Goal: Task Accomplishment & Management: Use online tool/utility

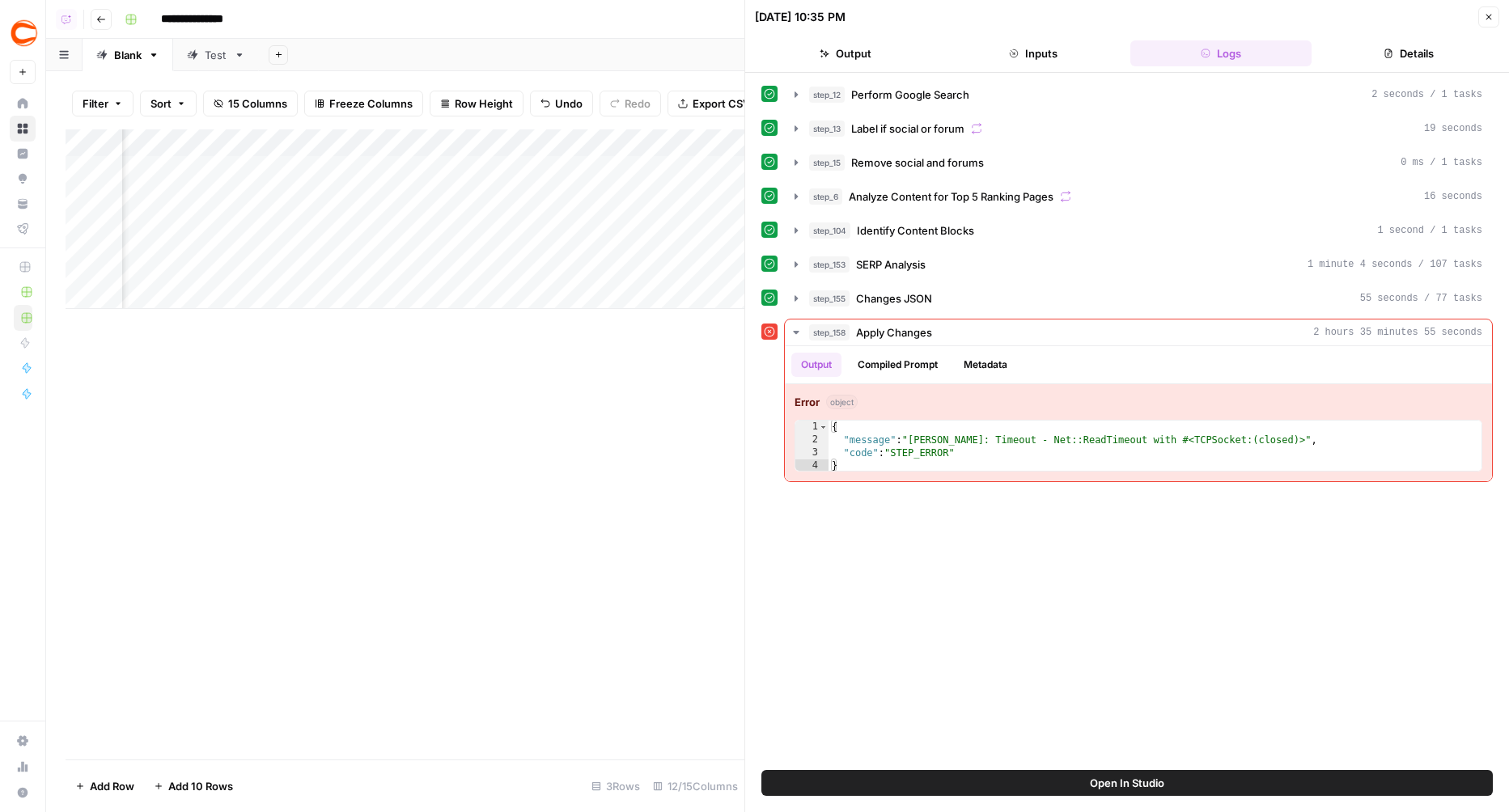
scroll to position [0, 1041]
click at [410, 256] on div "Add Column" at bounding box center [405, 219] width 679 height 179
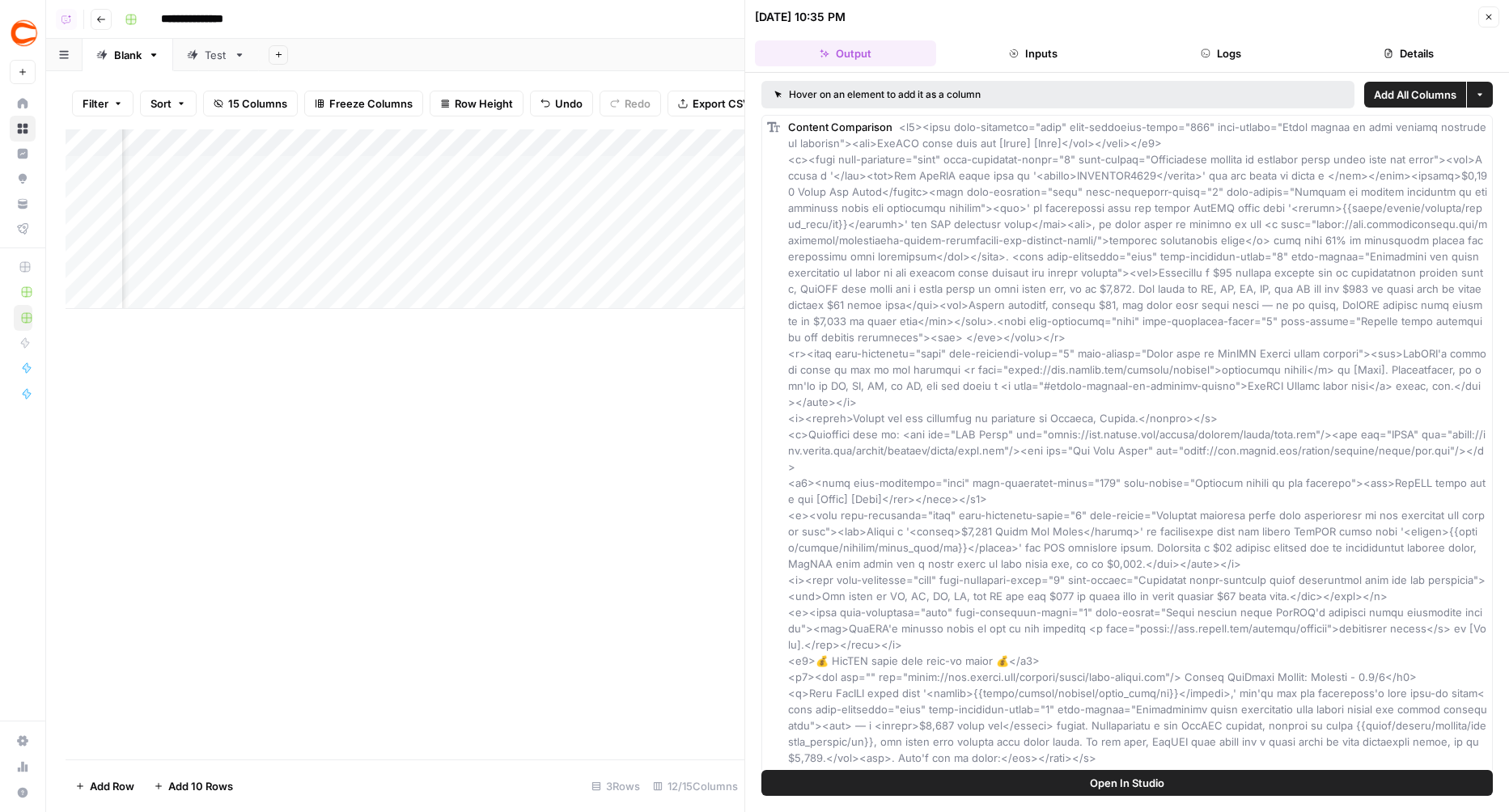
click at [1232, 52] on button "Logs" at bounding box center [1220, 53] width 181 height 26
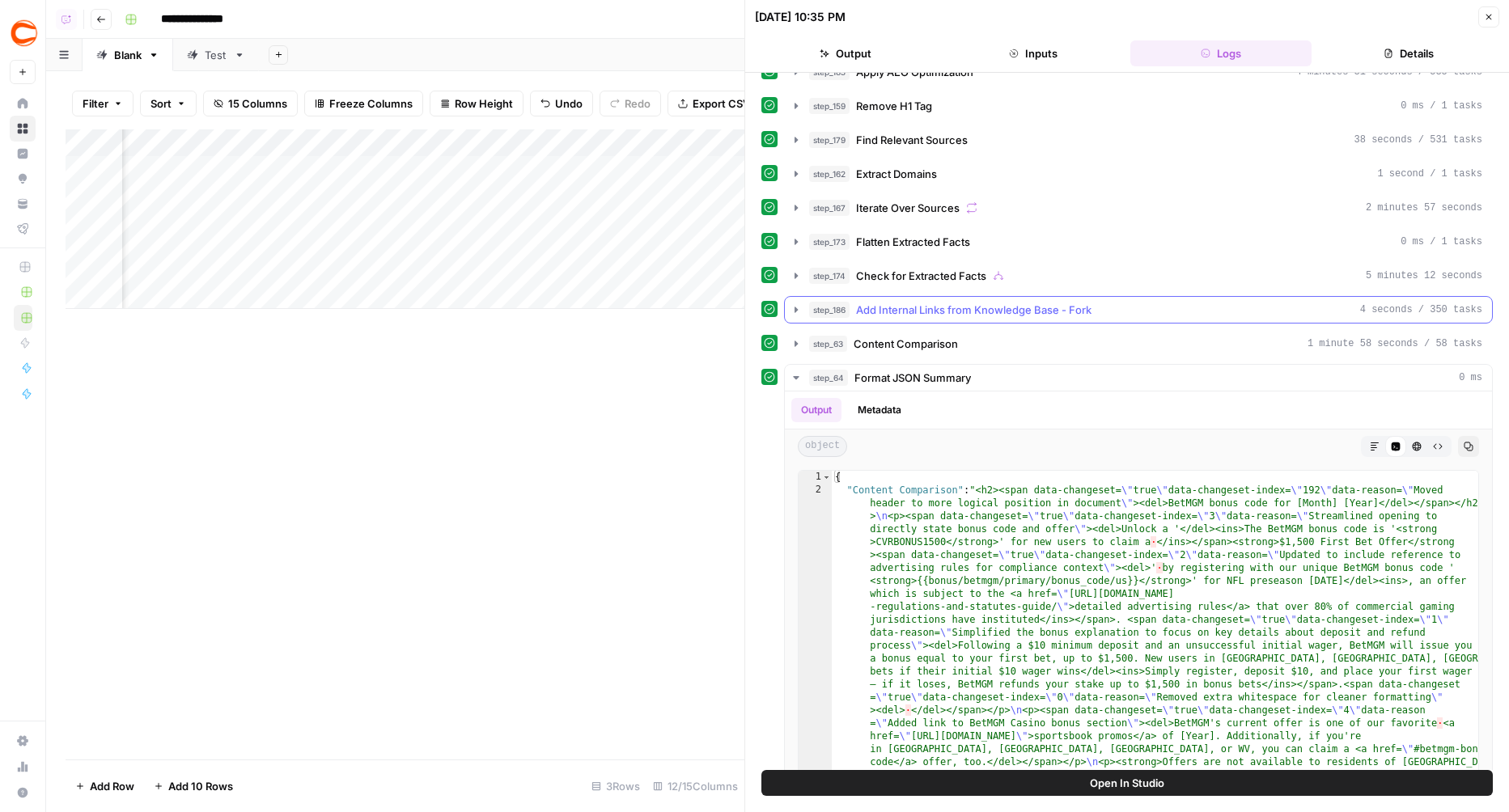
scroll to position [350, 0]
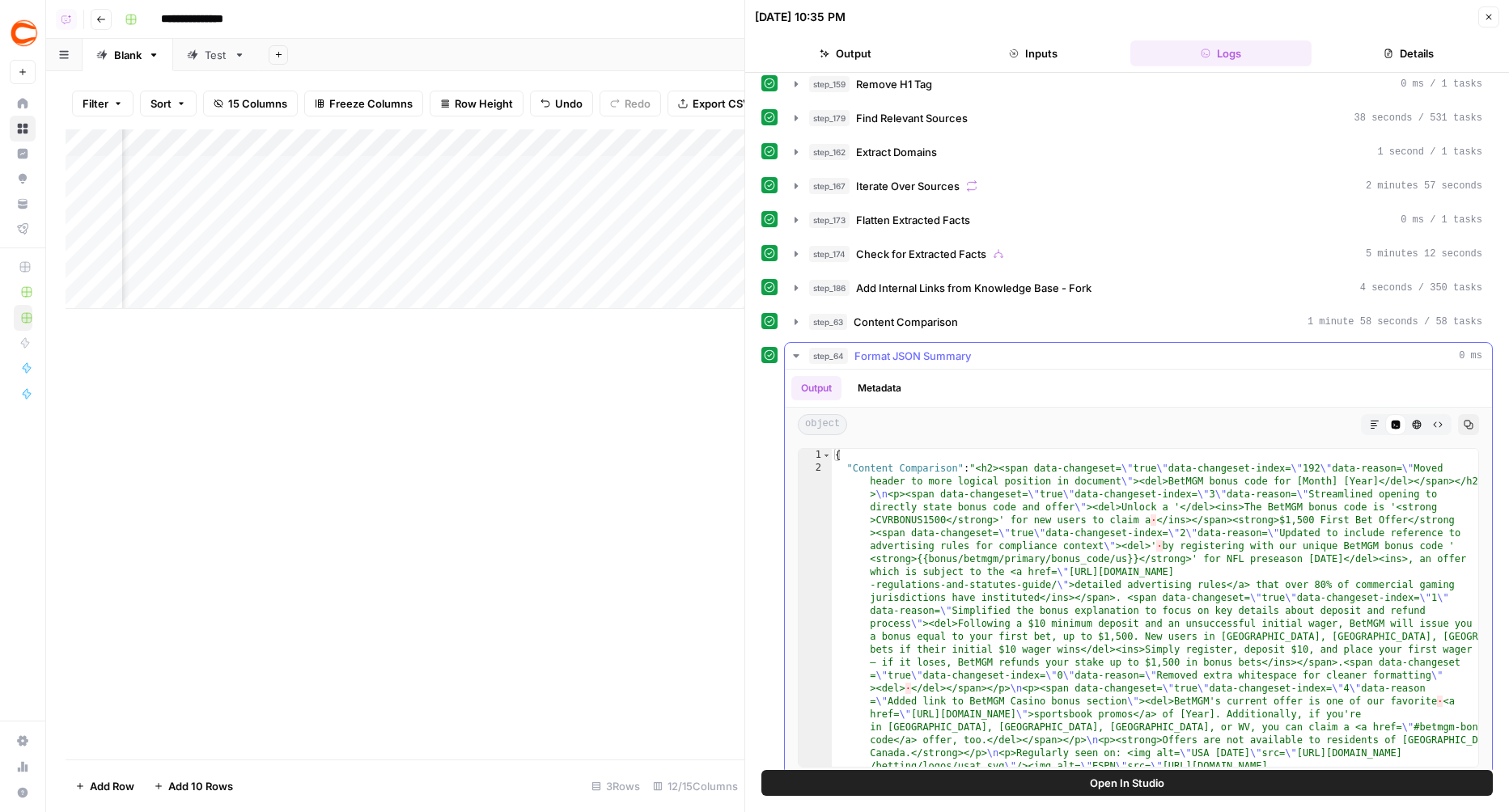
click at [1367, 414] on button "Markdown" at bounding box center [1374, 424] width 21 height 21
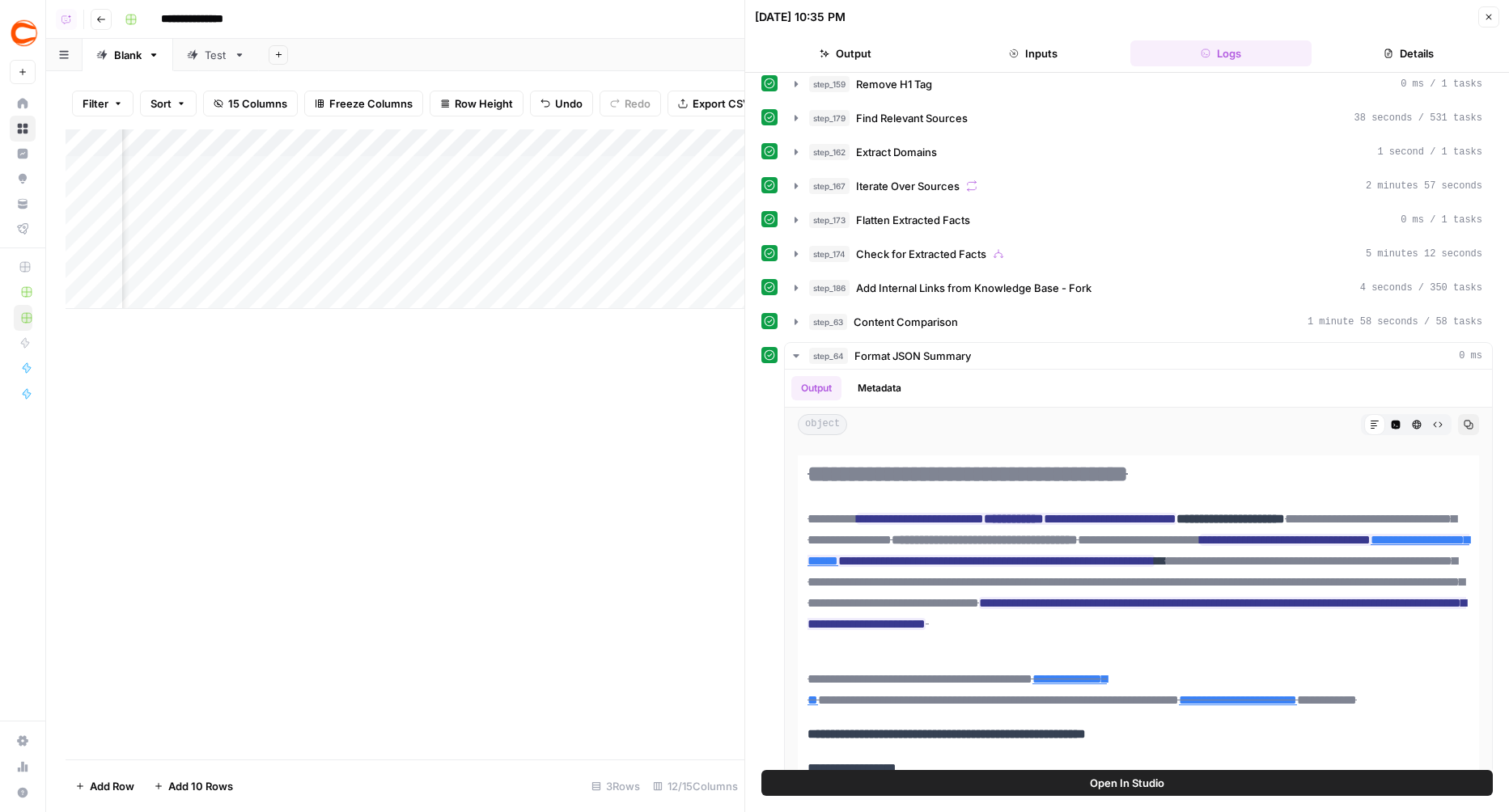
scroll to position [0, 1149]
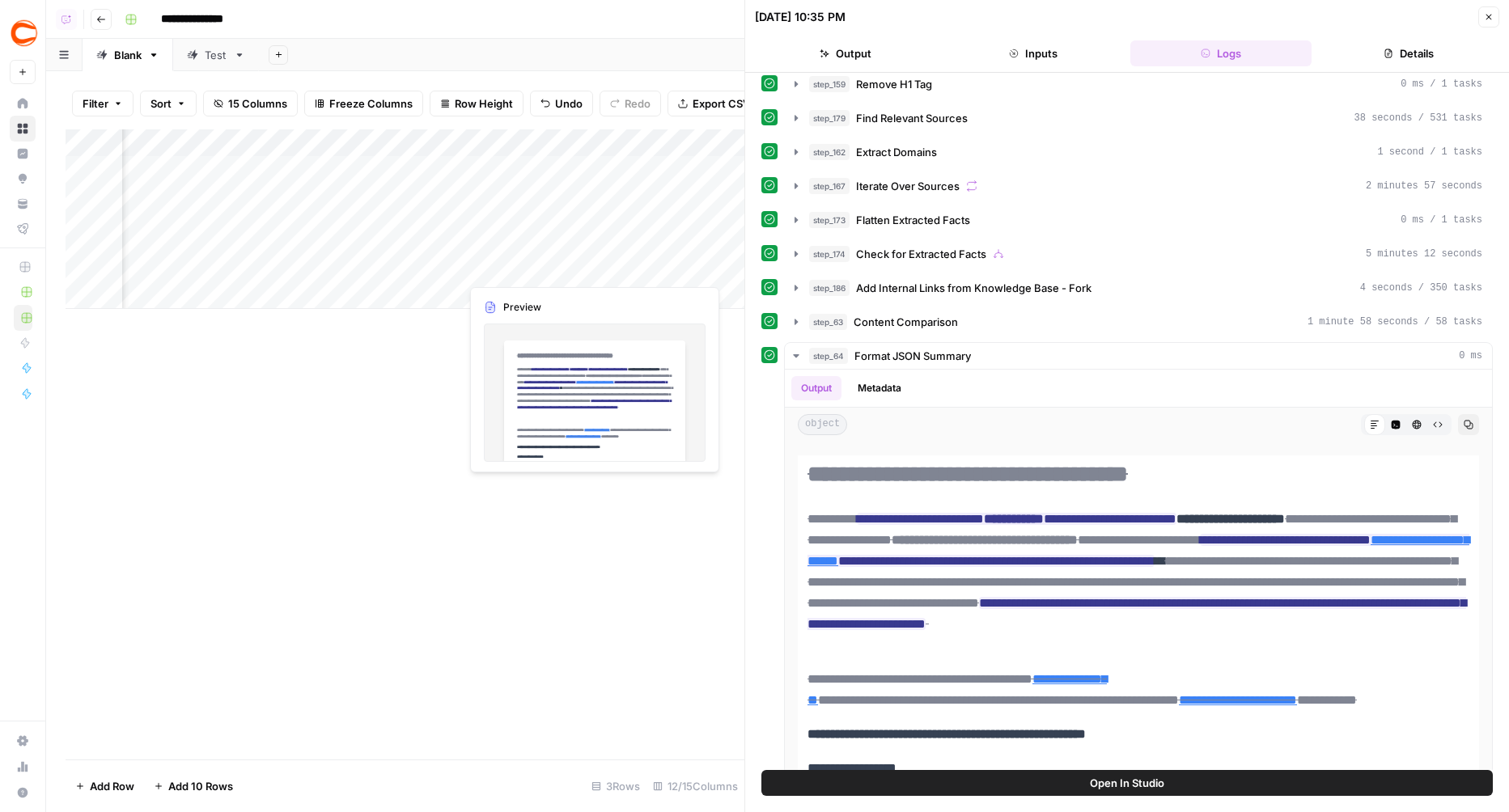
click at [566, 249] on div "Add Column" at bounding box center [405, 219] width 679 height 179
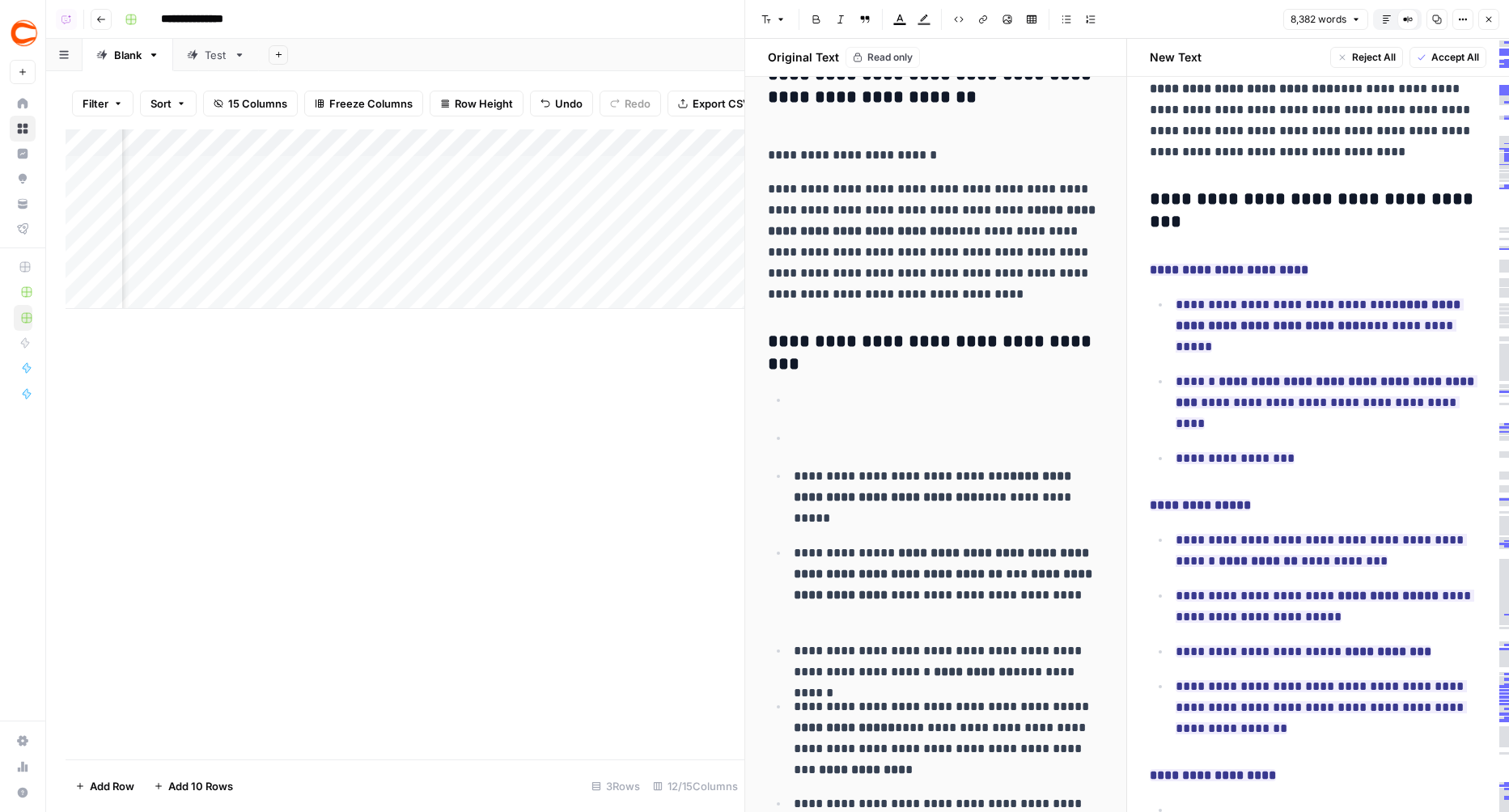
scroll to position [1844, 0]
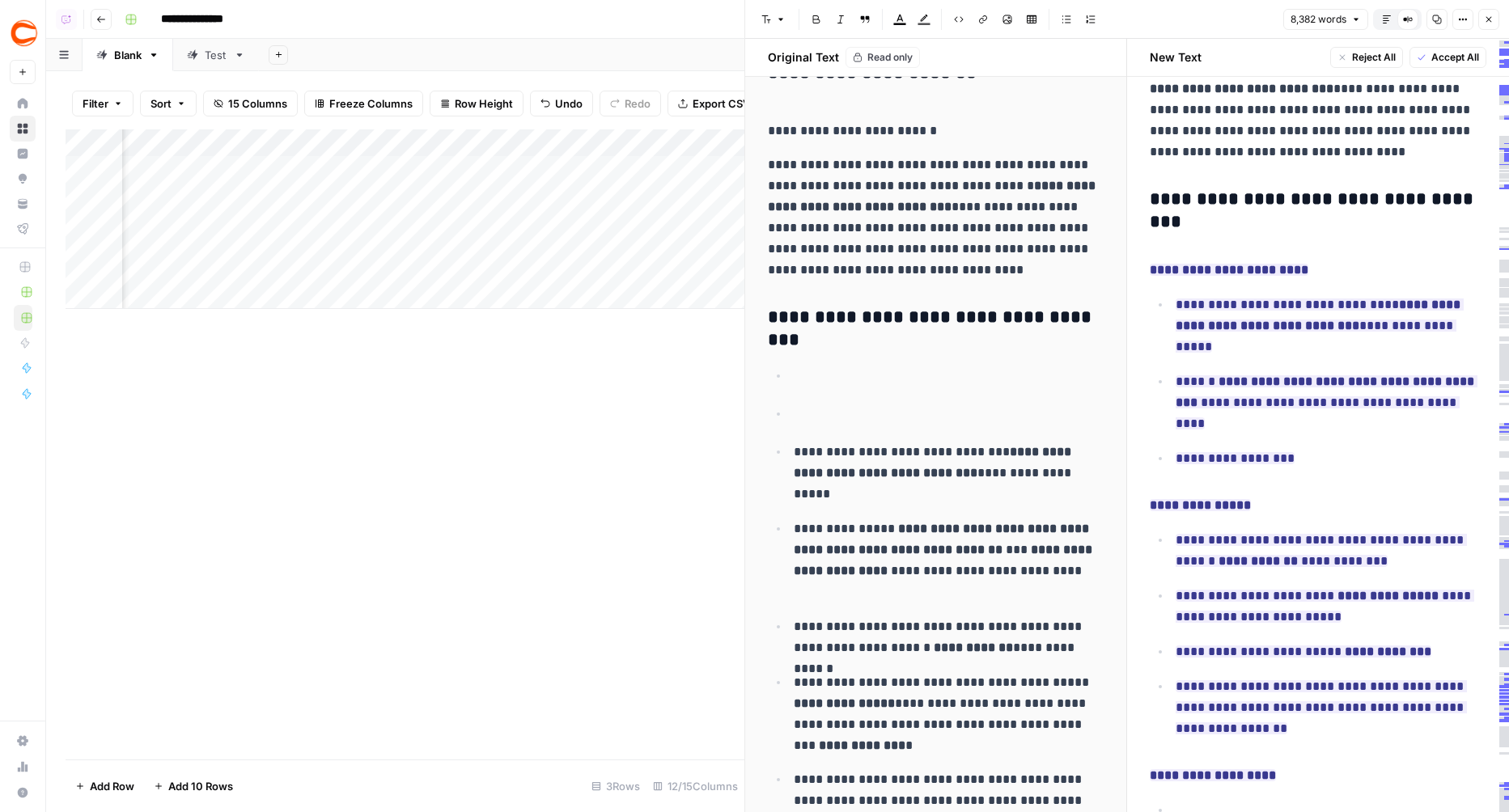
click at [1380, 17] on button "Default Editor" at bounding box center [1386, 19] width 21 height 21
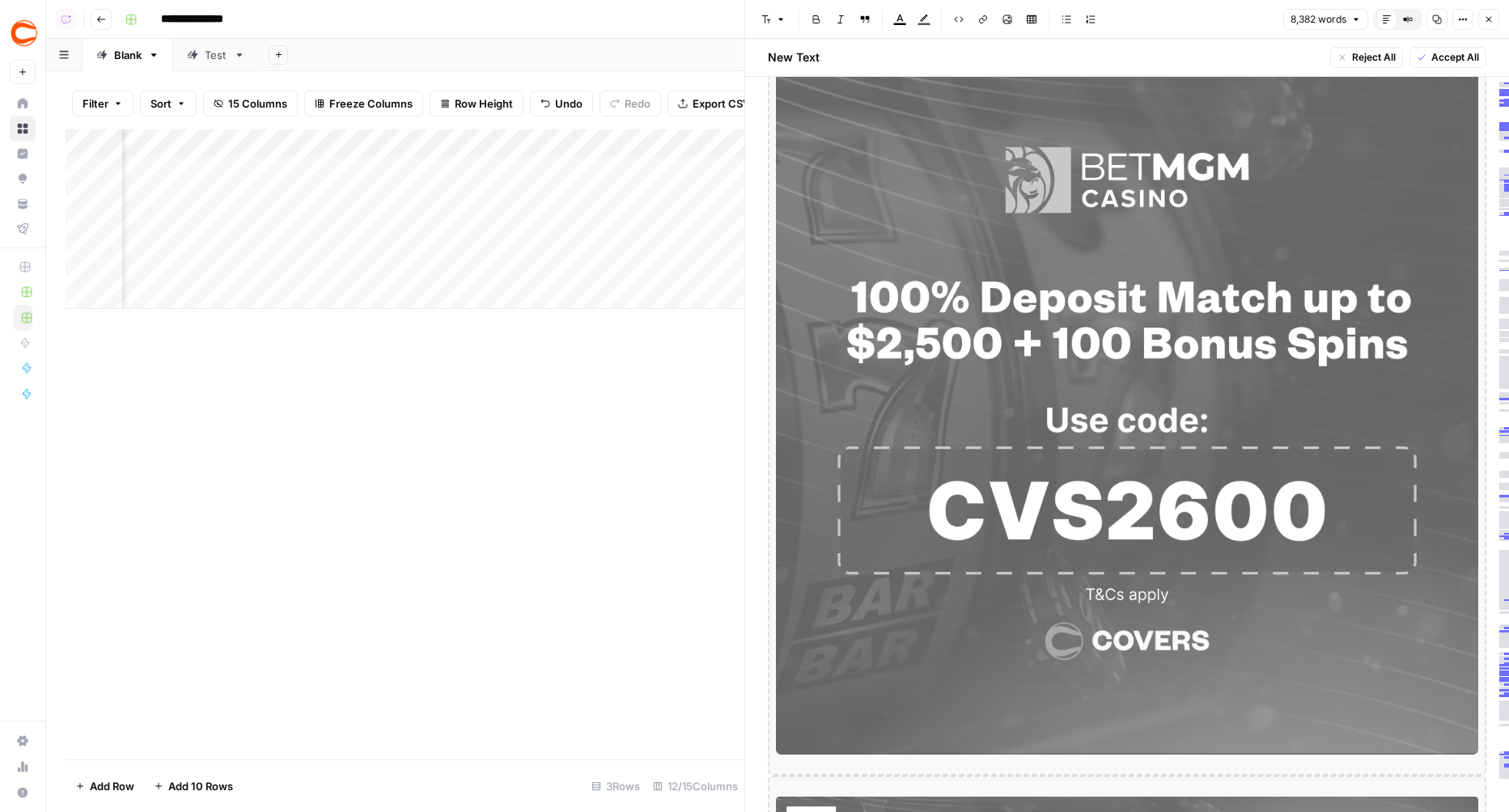
scroll to position [23400, 0]
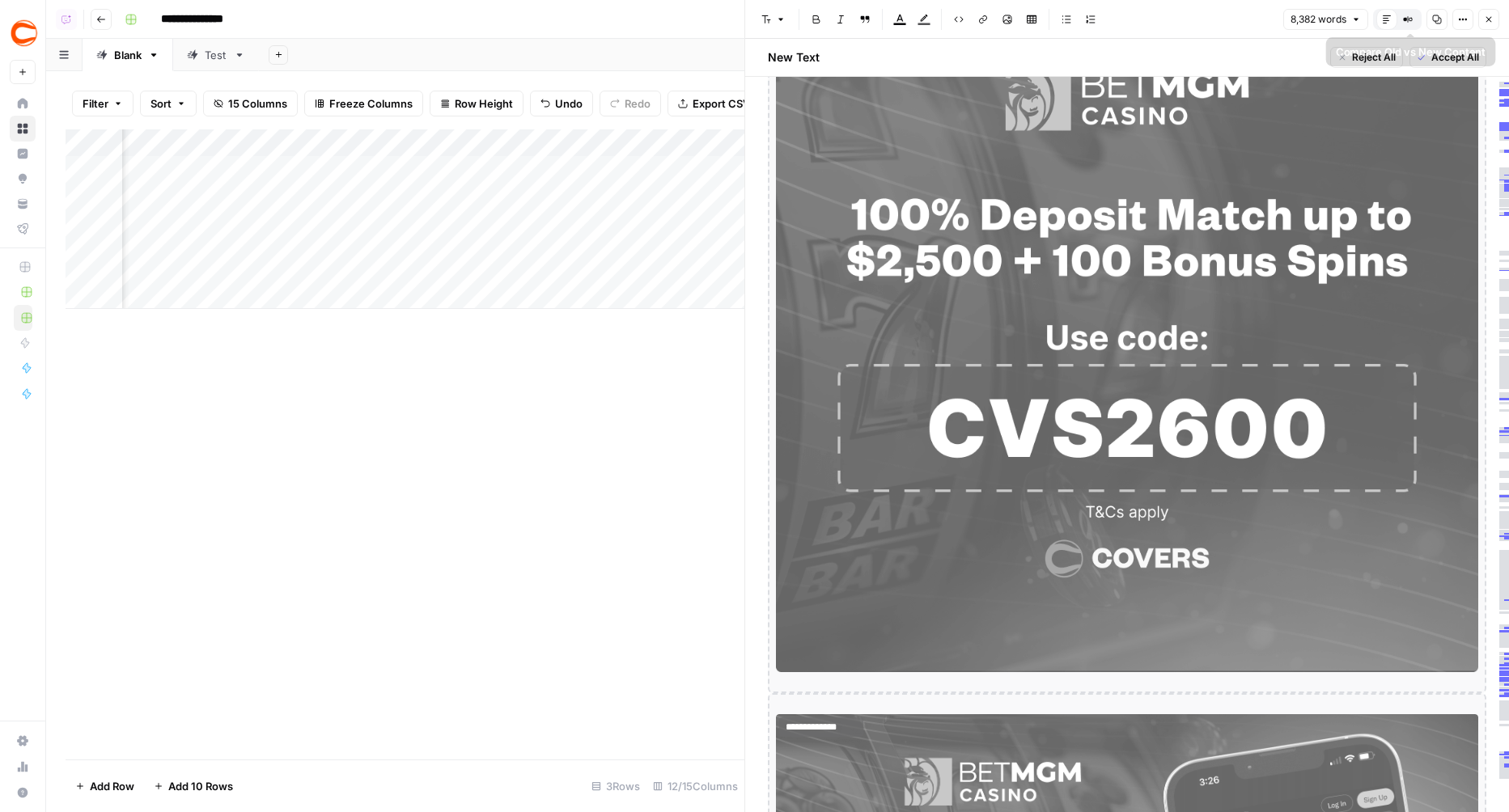
click at [1411, 17] on icon "button" at bounding box center [1410, 18] width 2 height 2
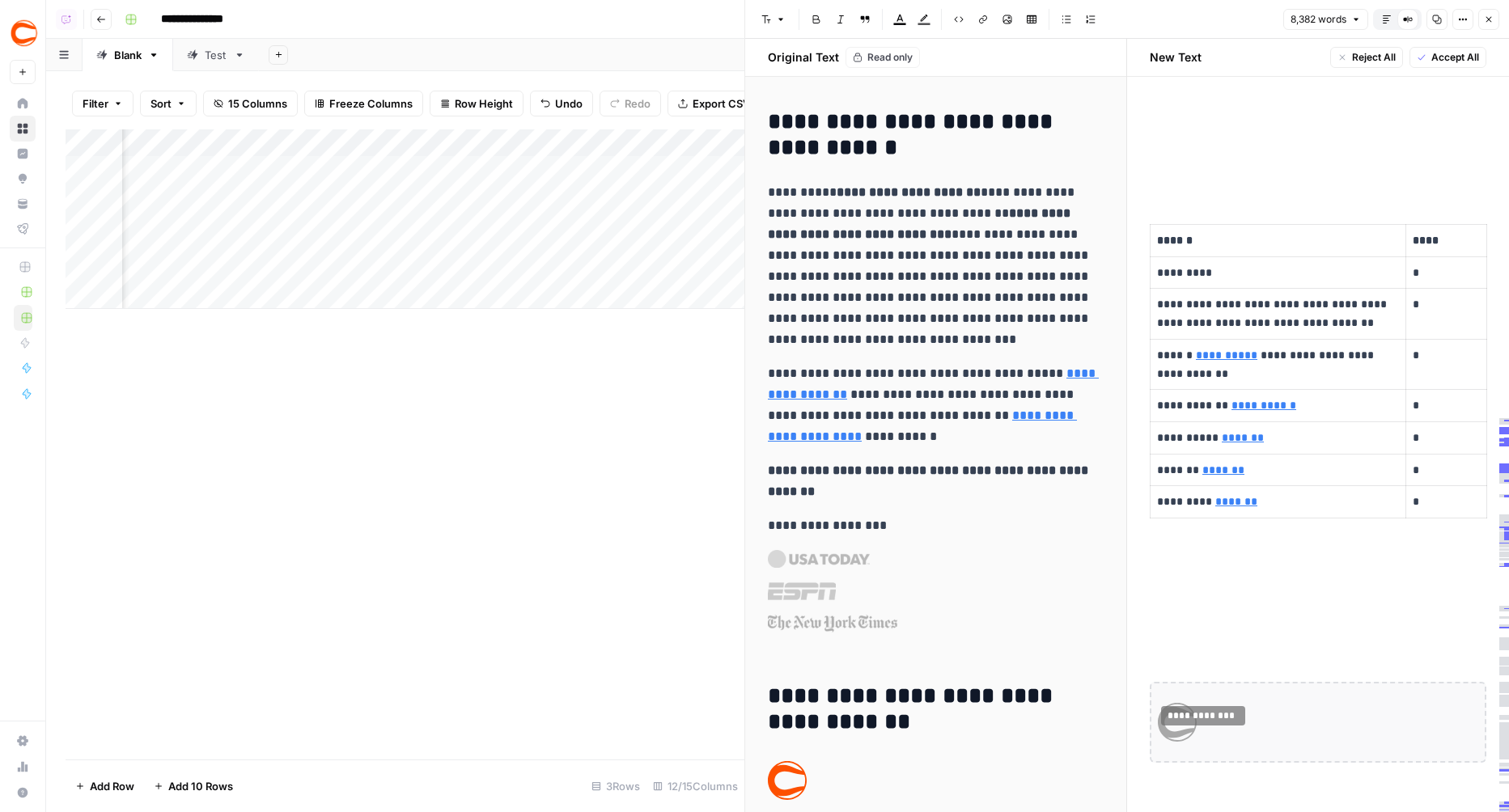
scroll to position [22884, 0]
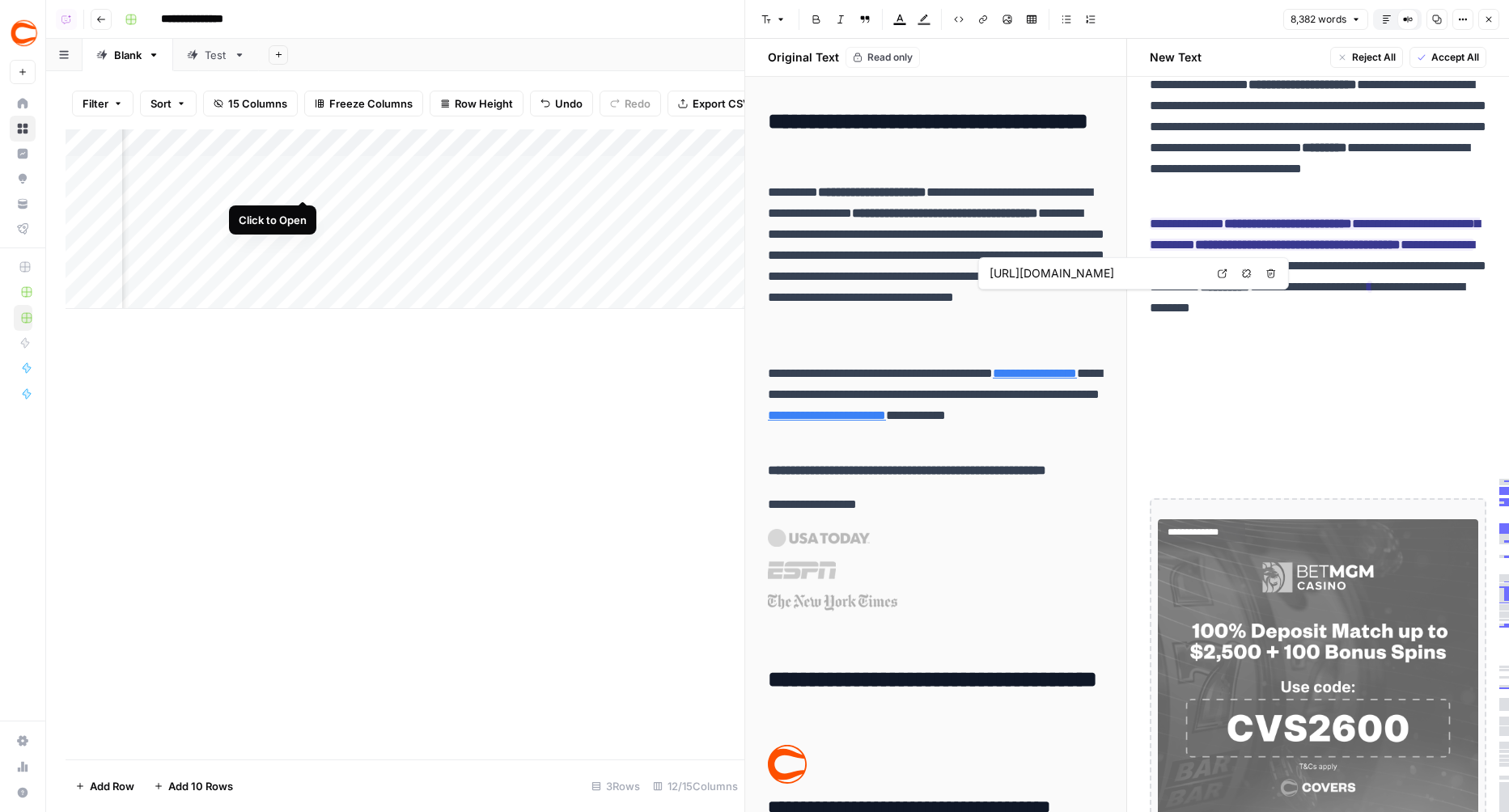
click at [300, 171] on div "Add Column" at bounding box center [405, 219] width 679 height 179
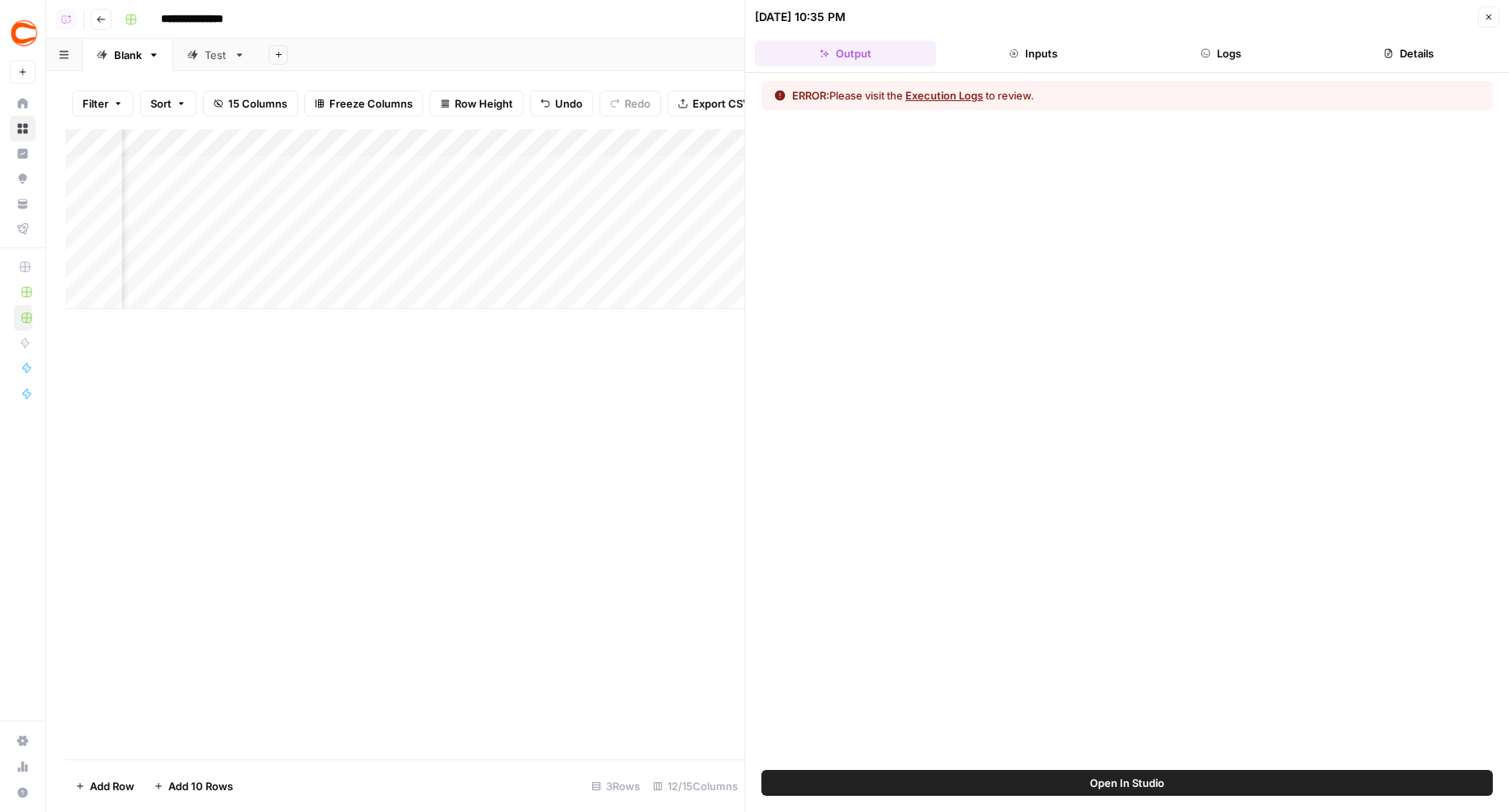
click at [850, 776] on button "Open In Studio" at bounding box center [1127, 782] width 732 height 26
click at [632, 168] on div "Add Column" at bounding box center [405, 219] width 679 height 179
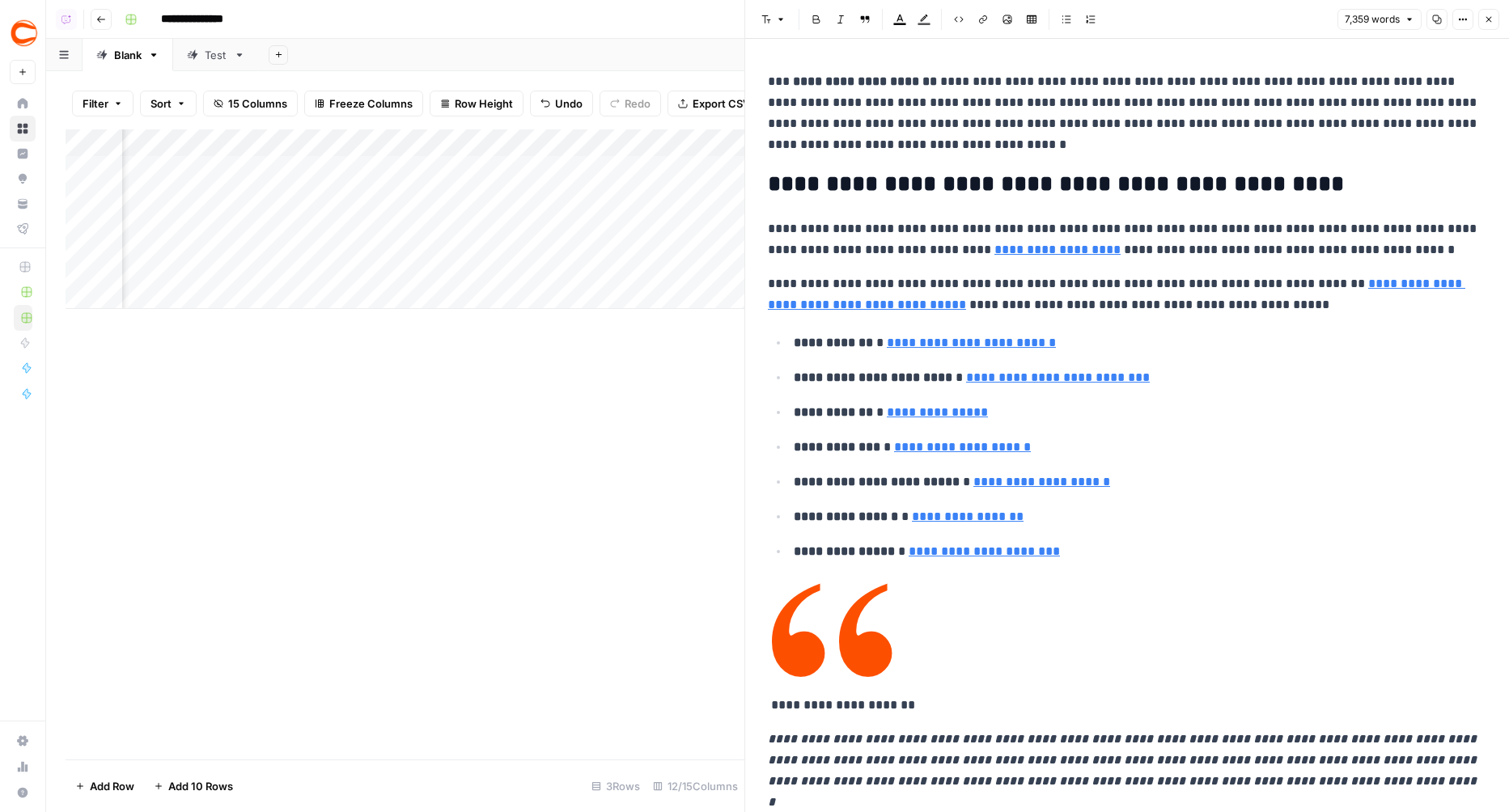
click at [1436, 29] on div "Font style Bold Italic Block quote Text color Highlight color Code block Link I…" at bounding box center [1127, 19] width 744 height 21
click at [1436, 17] on icon "button" at bounding box center [1437, 20] width 10 height 10
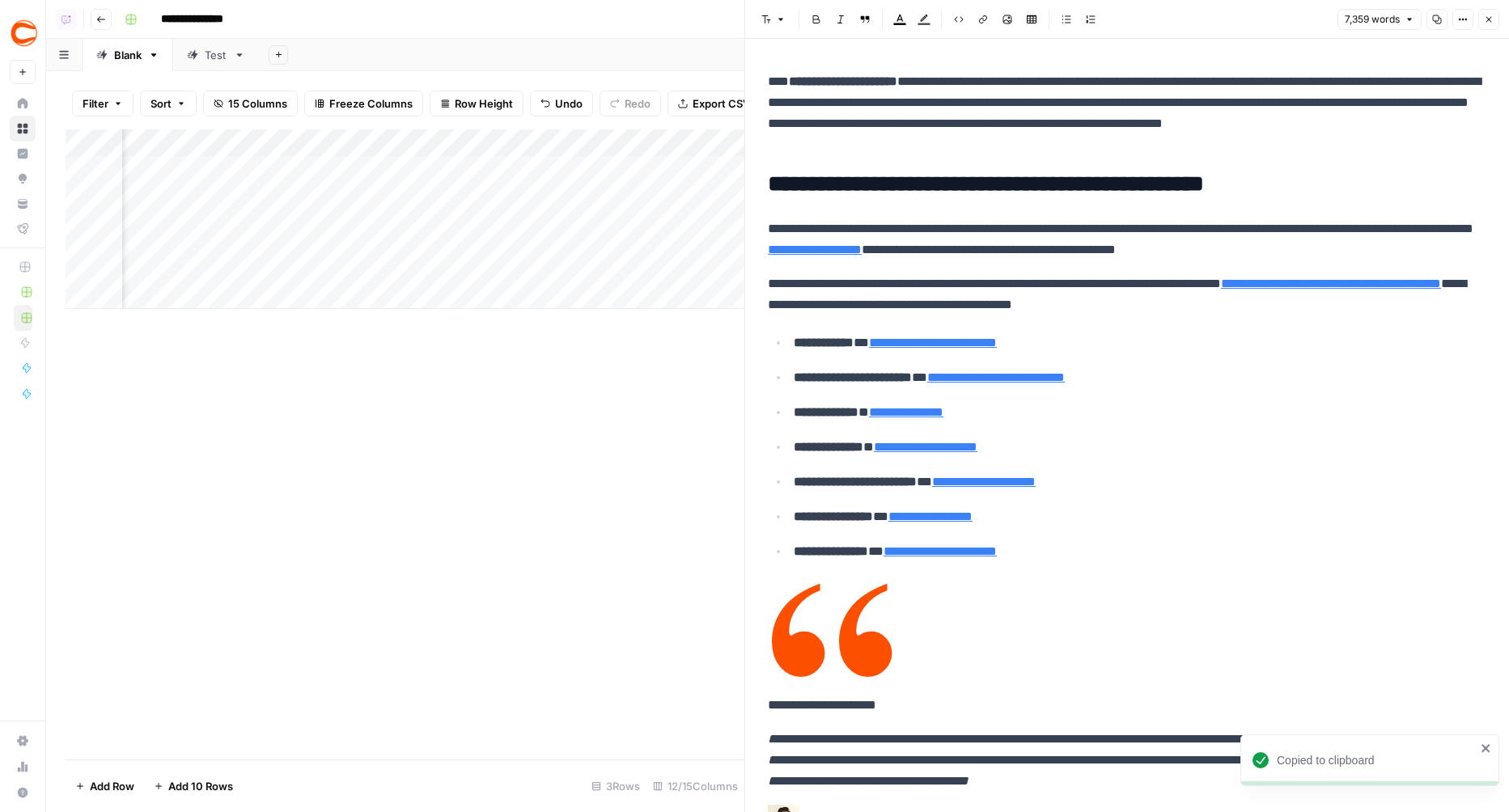
click at [1468, 22] on icon "button" at bounding box center [1463, 20] width 10 height 10
click at [1433, 168] on span "Code" at bounding box center [1415, 172] width 78 height 17
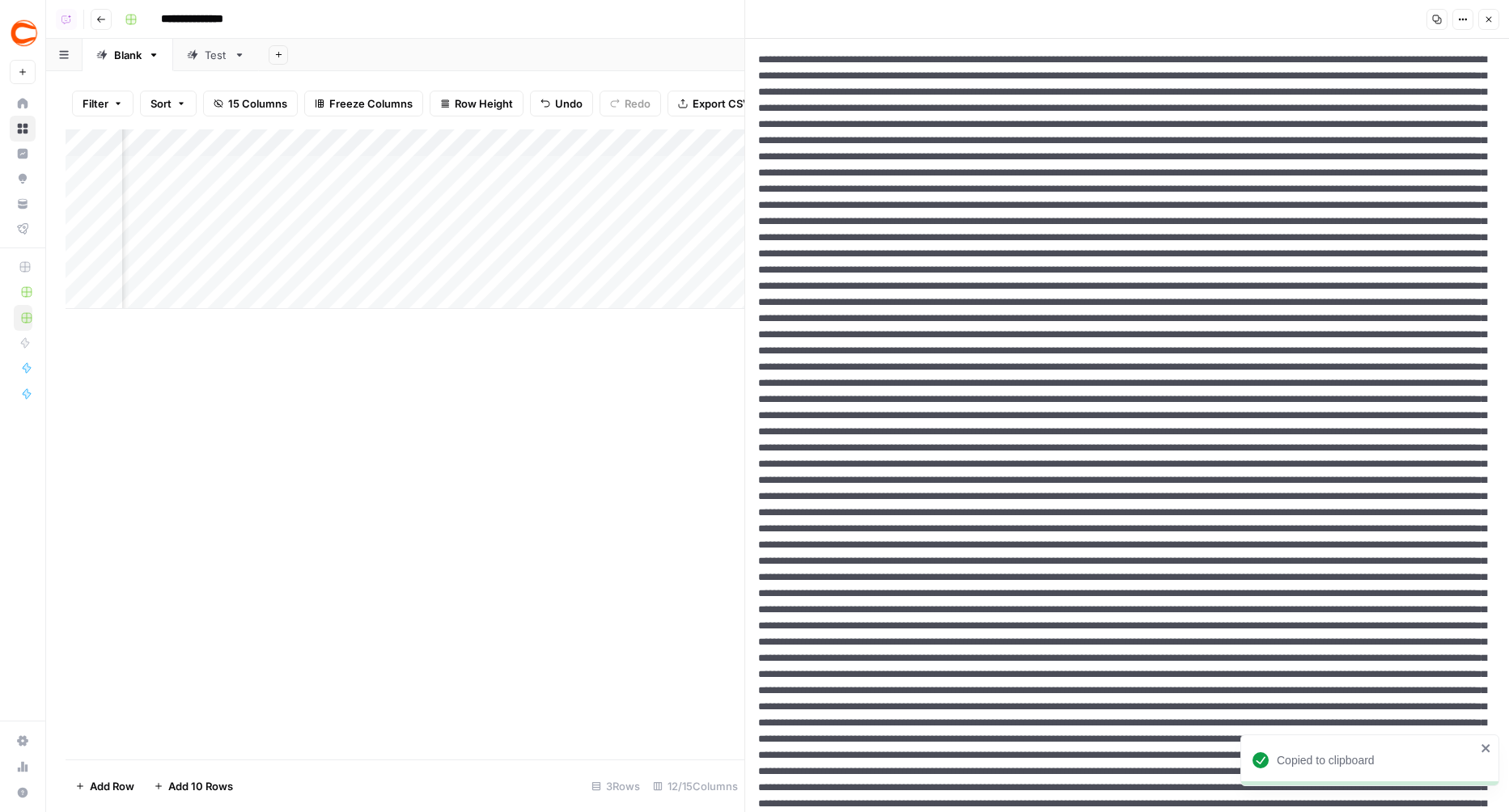
click at [1440, 12] on button "Copy" at bounding box center [1436, 19] width 21 height 21
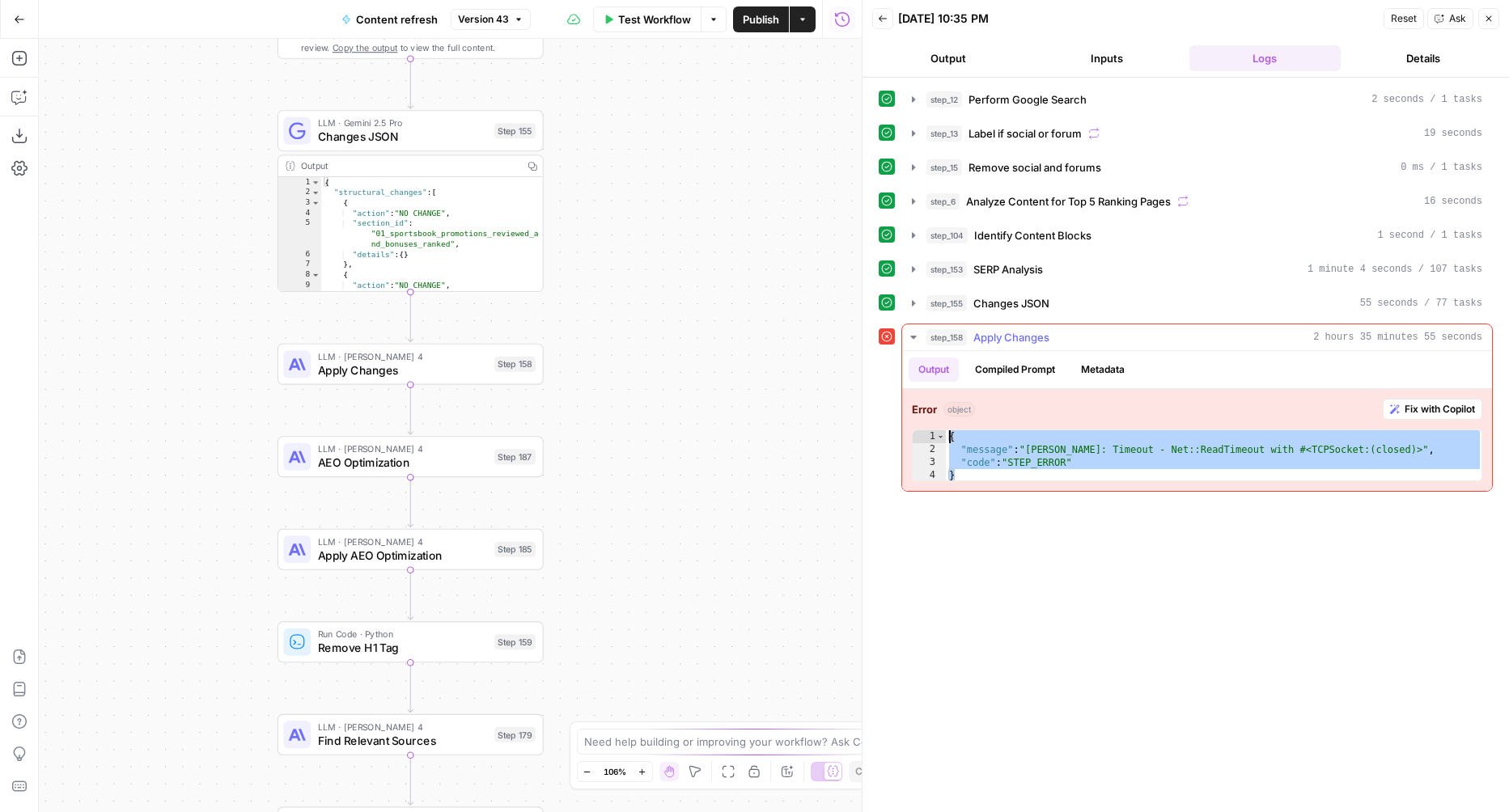
drag, startPoint x: 978, startPoint y: 468, endPoint x: 922, endPoint y: 416, distance: 76.4
click at [922, 416] on div "Error object Fix with Copilot * 1 2 3 4 { "message" : "Claude Error: Timeout - …" at bounding box center [1196, 440] width 590 height 102
type textarea "**********"
